Goal: Task Accomplishment & Management: Manage account settings

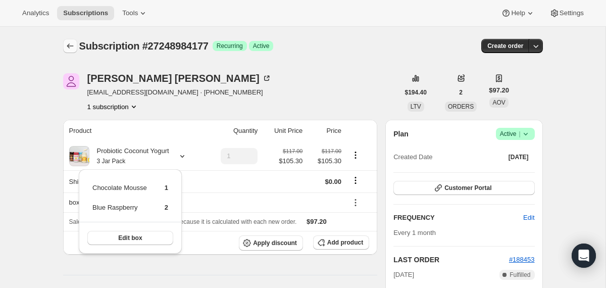
click at [72, 51] on button "Subscriptions" at bounding box center [70, 46] width 14 height 14
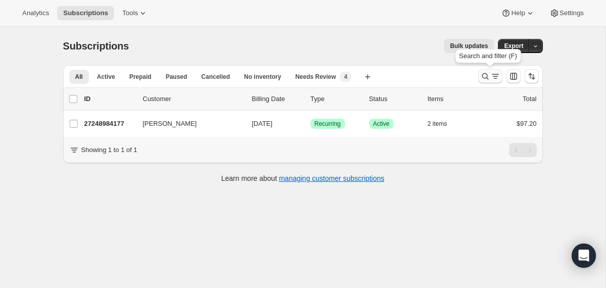
click at [485, 76] on icon "Search and filter results" at bounding box center [485, 76] width 10 height 10
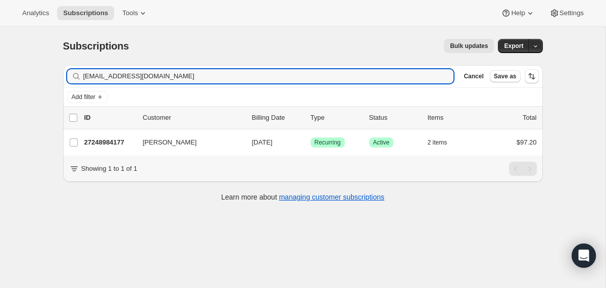
click at [350, 83] on div "Filter subscribers [EMAIL_ADDRESS][DOMAIN_NAME] Clear Cancel Save as" at bounding box center [303, 76] width 480 height 22
click at [350, 80] on input "[EMAIL_ADDRESS][DOMAIN_NAME]" at bounding box center [259, 76] width 352 height 14
paste input "terricorigliano"
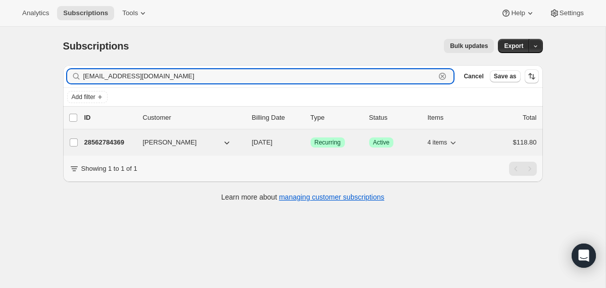
type input "[EMAIL_ADDRESS][DOMAIN_NAME]"
click at [247, 142] on div "28562784369 [PERSON_NAME] [DATE] Success Recurring Success Active 4 items $118.…" at bounding box center [310, 142] width 452 height 14
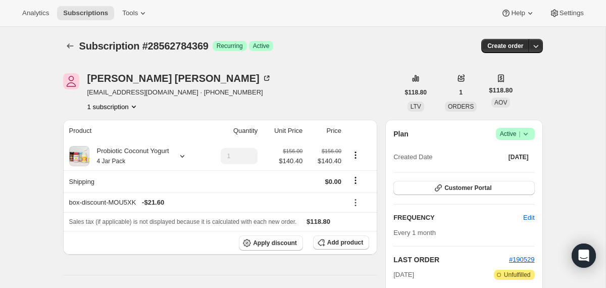
click at [529, 133] on icon at bounding box center [525, 134] width 10 height 10
click at [510, 174] on span "Cancel subscription" at bounding box center [511, 171] width 57 height 8
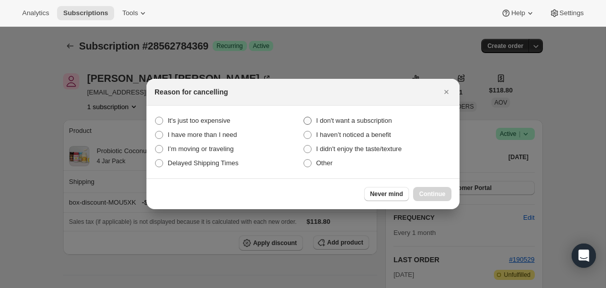
click at [368, 120] on span "I don't want a subscription" at bounding box center [354, 121] width 76 height 8
click at [304, 117] on subscription "I don't want a subscription" at bounding box center [303, 117] width 1 height 1
radio subscription "true"
click at [424, 192] on span "Continue" at bounding box center [432, 194] width 26 height 8
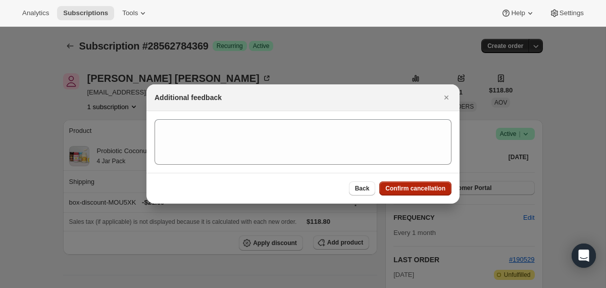
click at [424, 192] on span "Confirm cancellation" at bounding box center [415, 188] width 60 height 8
